Goal: Task Accomplishment & Management: Complete application form

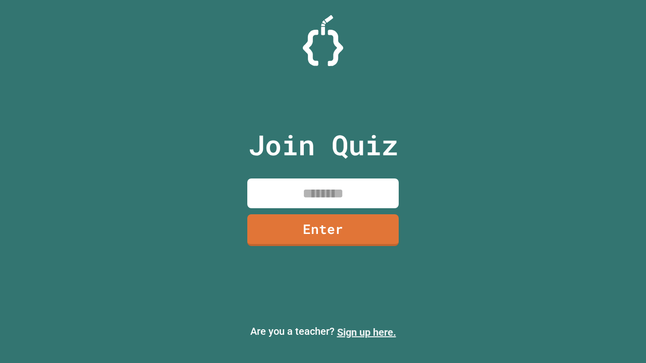
click at [366, 333] on link "Sign up here." at bounding box center [366, 332] width 59 height 12
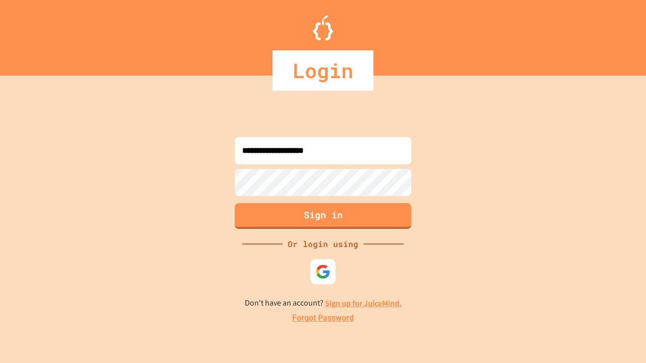
type input "**********"
